Goal: Information Seeking & Learning: Learn about a topic

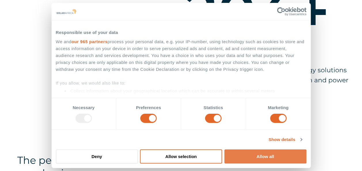
click at [261, 156] on button "Allow all" at bounding box center [266, 157] width 82 height 14
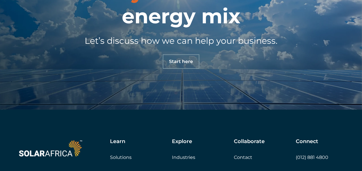
scroll to position [1935, 0]
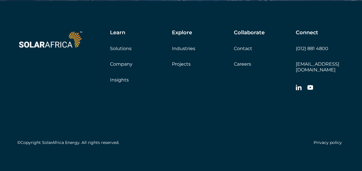
click at [247, 65] on link "Careers" at bounding box center [242, 63] width 17 height 5
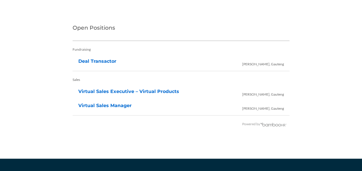
scroll to position [1245, 0]
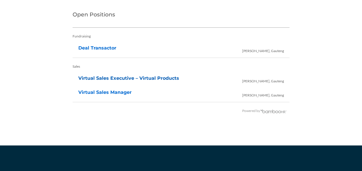
click at [129, 76] on link "Virtual Sales Executive – Virtual Products" at bounding box center [128, 78] width 101 height 5
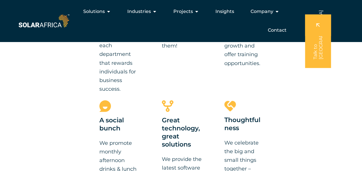
scroll to position [113, 0]
